Goal: Information Seeking & Learning: Check status

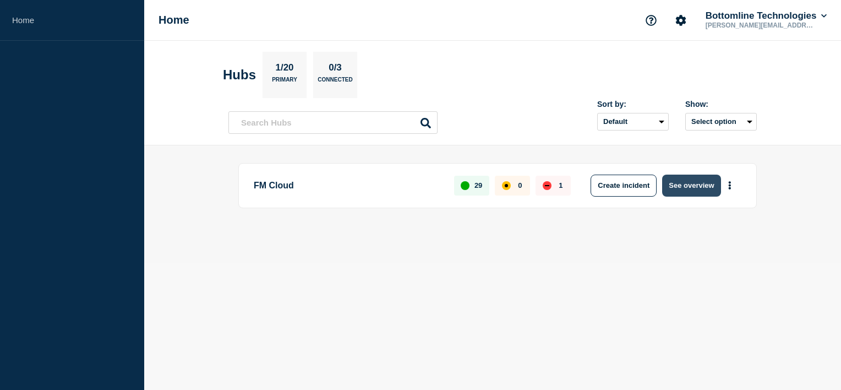
click at [690, 176] on button "See overview" at bounding box center [691, 185] width 58 height 22
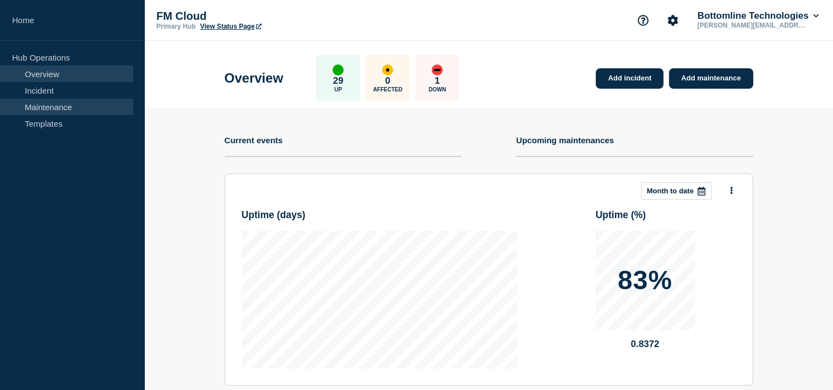
click at [40, 110] on link "Maintenance" at bounding box center [66, 107] width 133 height 17
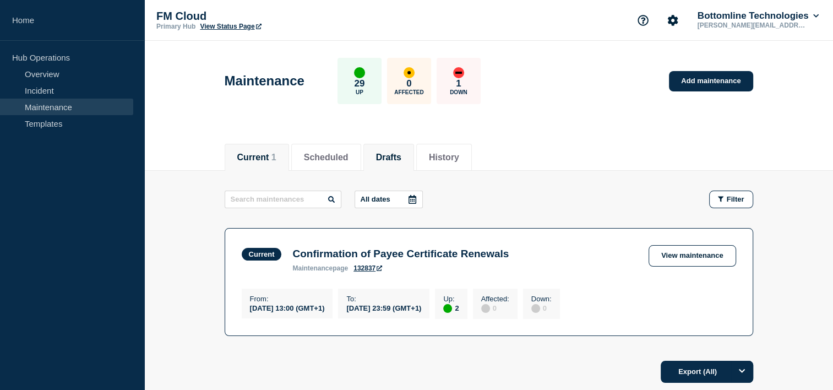
click at [387, 155] on button "Drafts" at bounding box center [388, 157] width 25 height 10
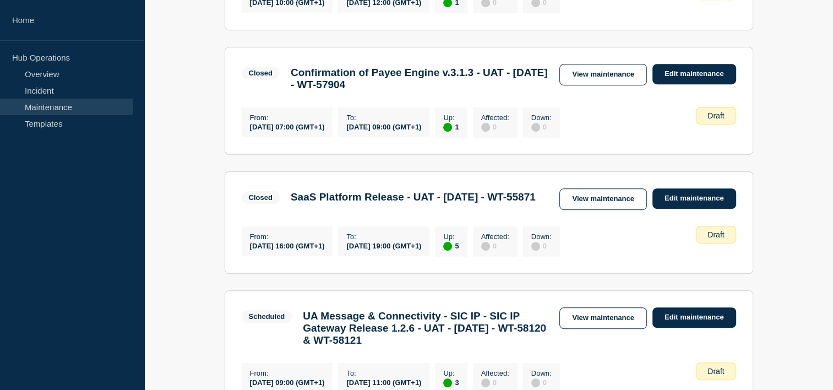
scroll to position [558, 0]
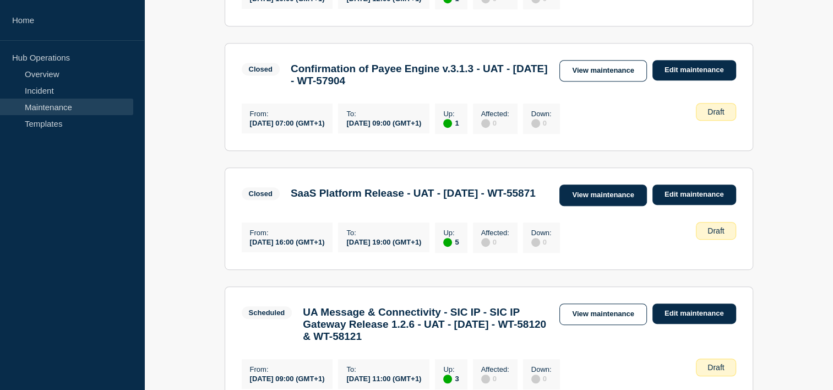
click at [626, 206] on link "View maintenance" at bounding box center [602, 194] width 87 height 21
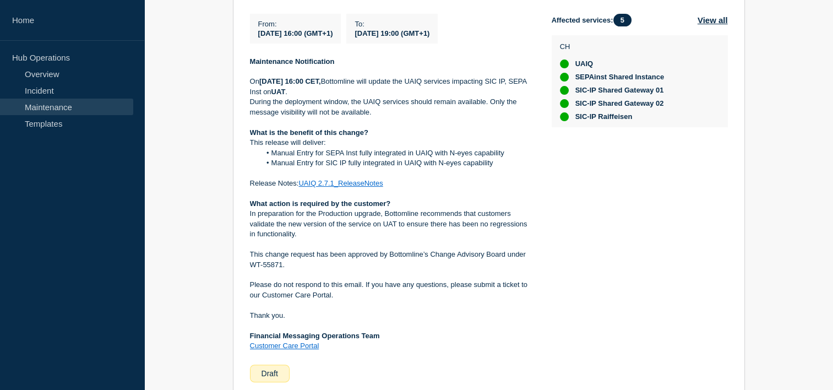
scroll to position [258, 0]
click at [796, 167] on div "Back Back to Maintenances SaaS Platform Release - UAT - 21/AUG/2025 - WT-55871 …" at bounding box center [488, 202] width 688 height 578
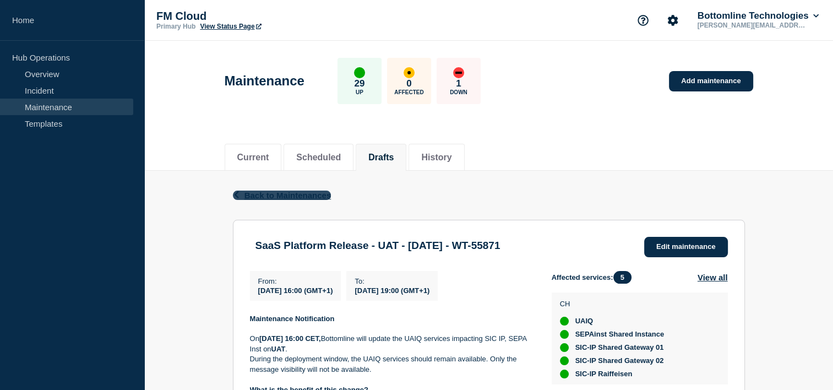
click at [262, 191] on span "Back to Maintenances" at bounding box center [287, 194] width 87 height 9
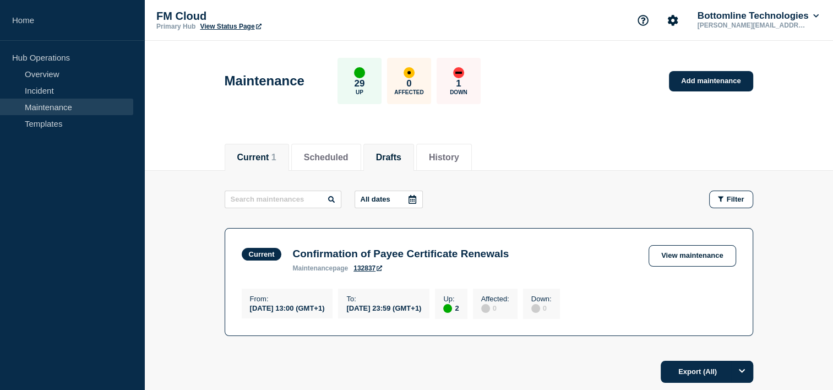
click at [401, 155] on button "Drafts" at bounding box center [388, 157] width 25 height 10
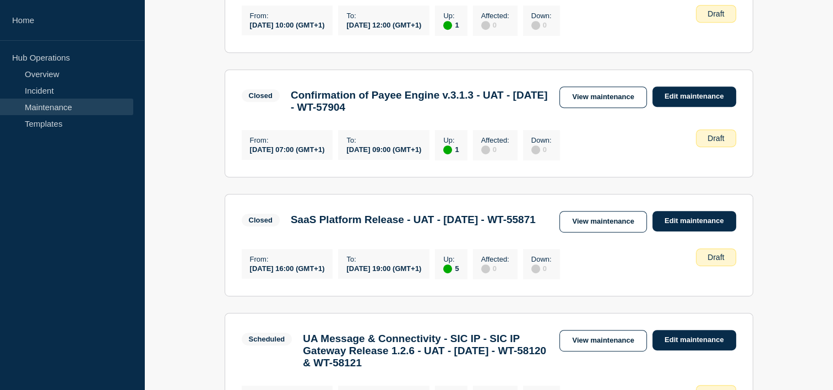
scroll to position [532, 0]
